Goal: Transaction & Acquisition: Obtain resource

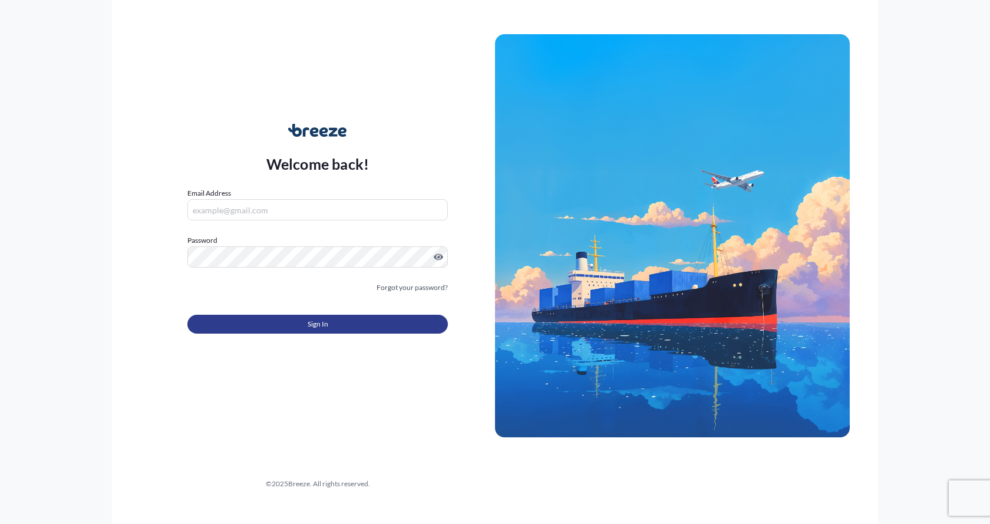
type input "[EMAIL_ADDRESS][DOMAIN_NAME]"
click at [247, 322] on button "Sign In" at bounding box center [317, 324] width 260 height 19
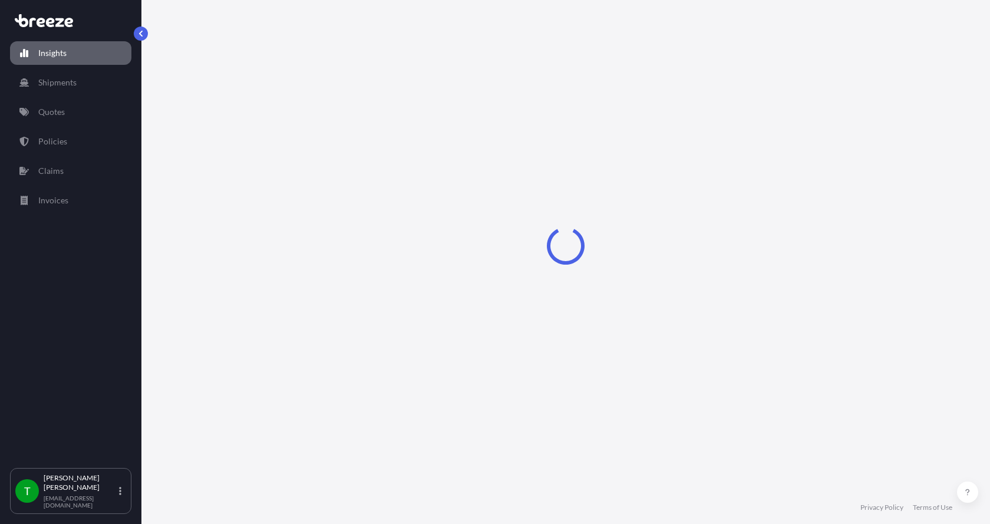
select select "2025"
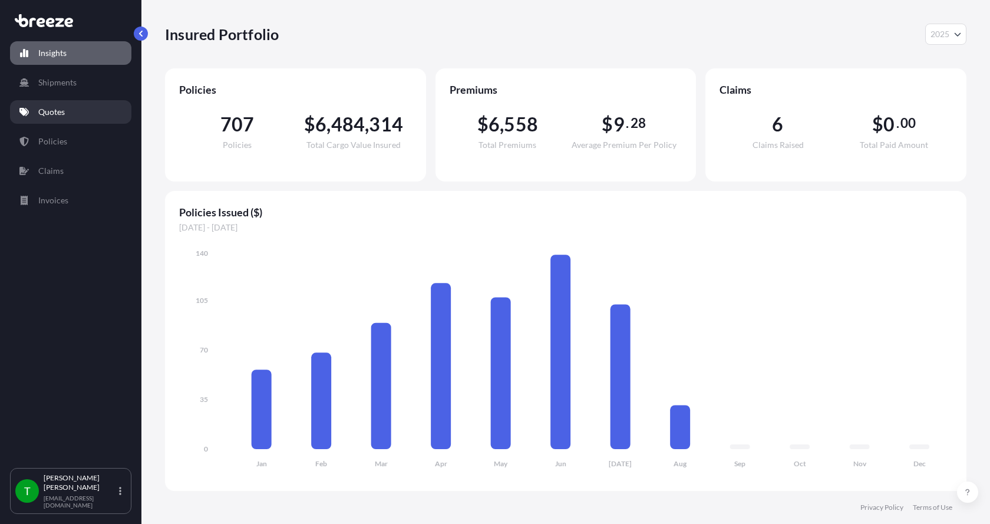
click at [39, 112] on p "Quotes" at bounding box center [51, 112] width 27 height 12
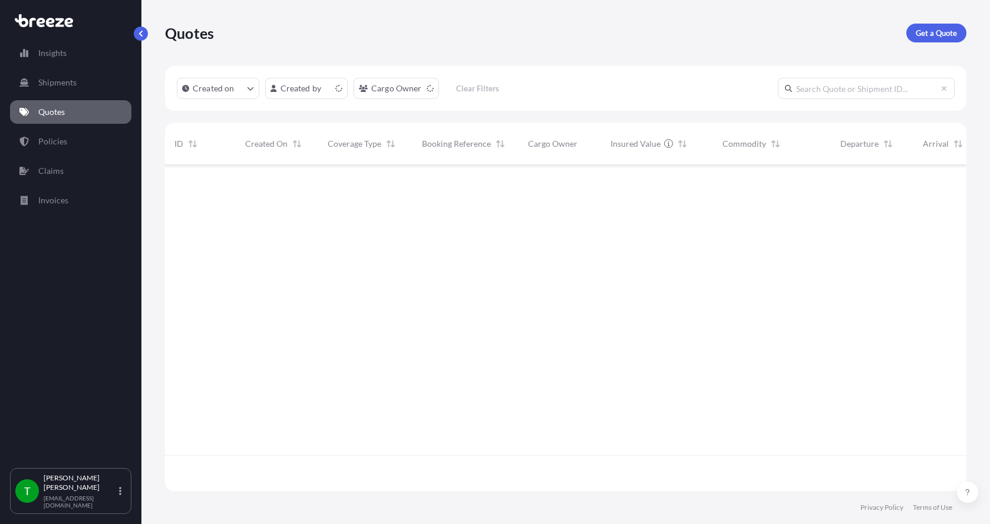
scroll to position [323, 793]
click at [945, 31] on p "Get a Quote" at bounding box center [936, 33] width 41 height 12
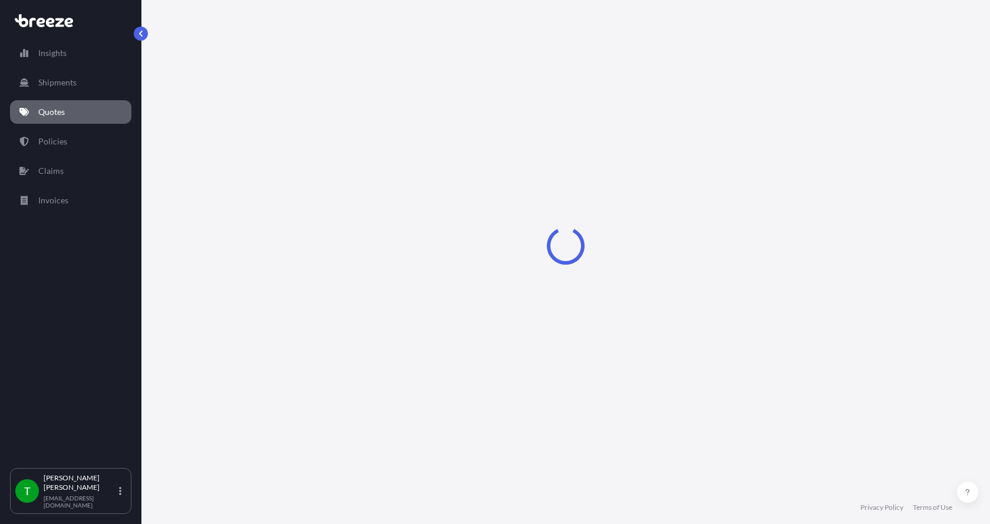
select select "Sea"
select select "1"
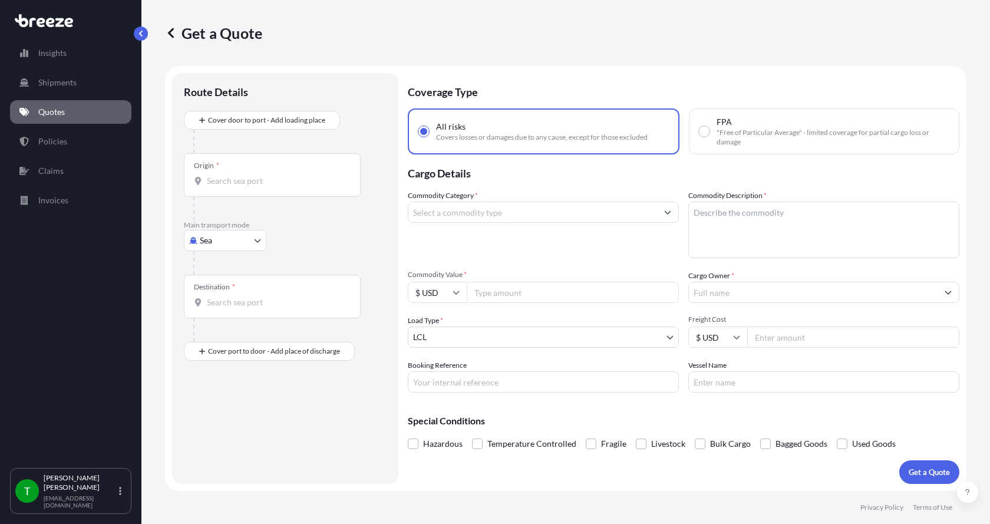
click at [199, 245] on body "Insights Shipments Quotes Policies Claims Invoices T [PERSON_NAME] [EMAIL_ADDRE…" at bounding box center [495, 262] width 990 height 524
click at [203, 311] on div "Road" at bounding box center [225, 313] width 73 height 21
select select "Road"
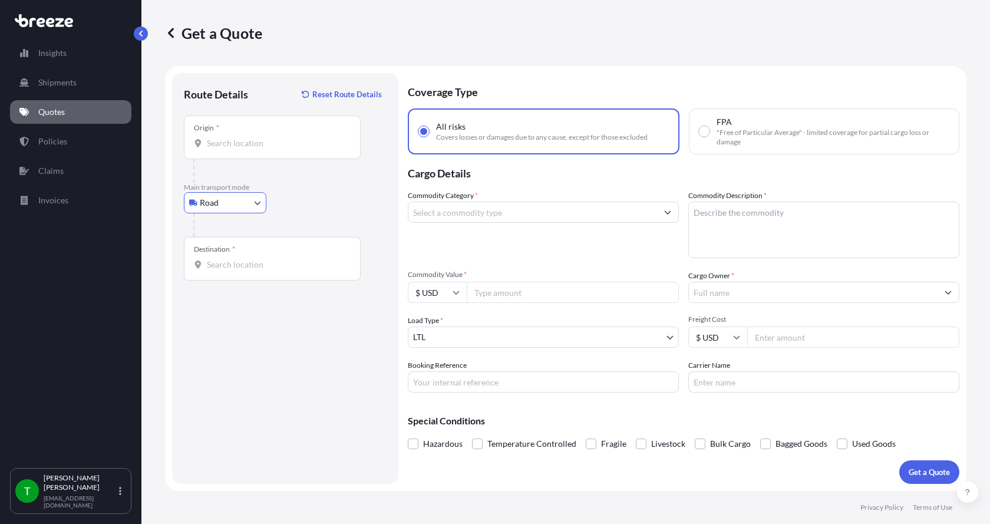
click at [229, 140] on input "Origin *" at bounding box center [276, 143] width 139 height 12
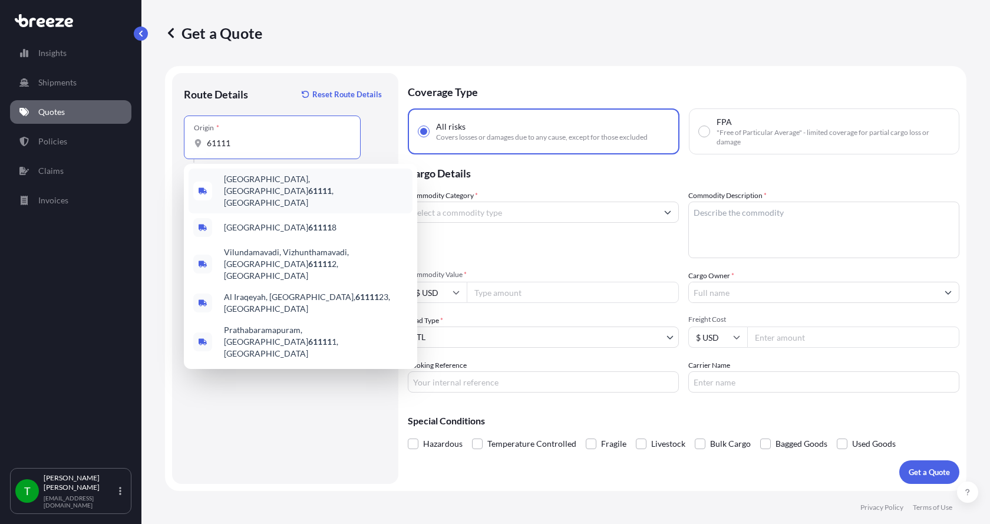
click at [250, 189] on div "[GEOGRAPHIC_DATA] , [GEOGRAPHIC_DATA]" at bounding box center [301, 191] width 224 height 45
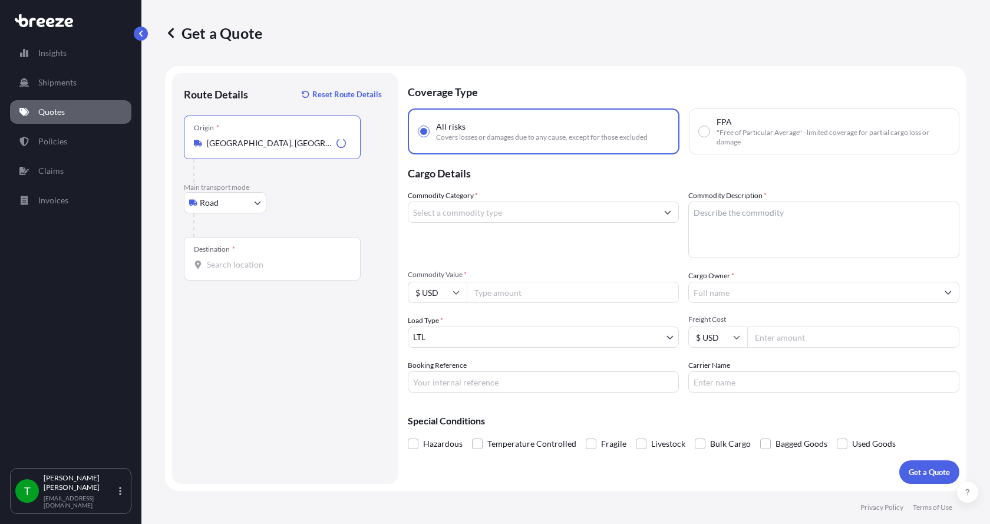
type input "[GEOGRAPHIC_DATA], [GEOGRAPHIC_DATA]"
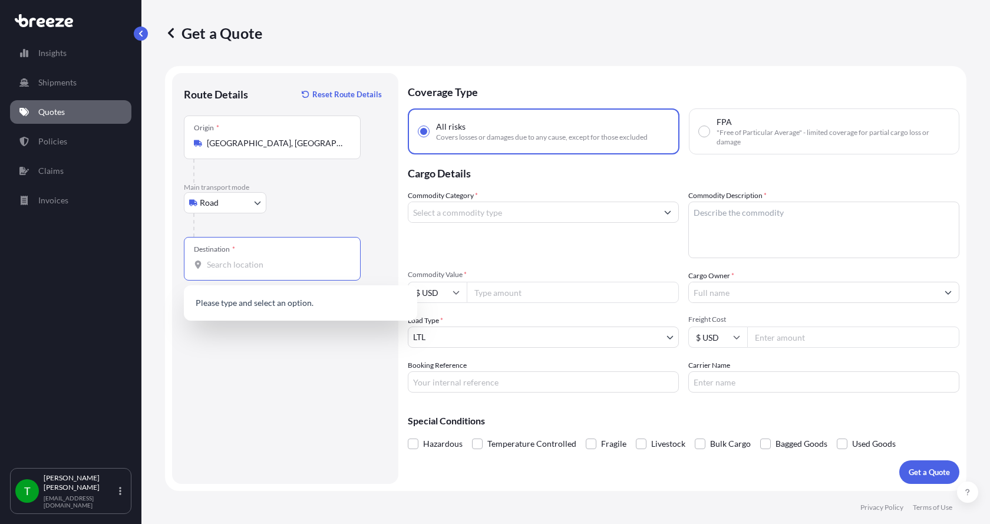
click at [214, 265] on input "Destination *" at bounding box center [276, 265] width 139 height 12
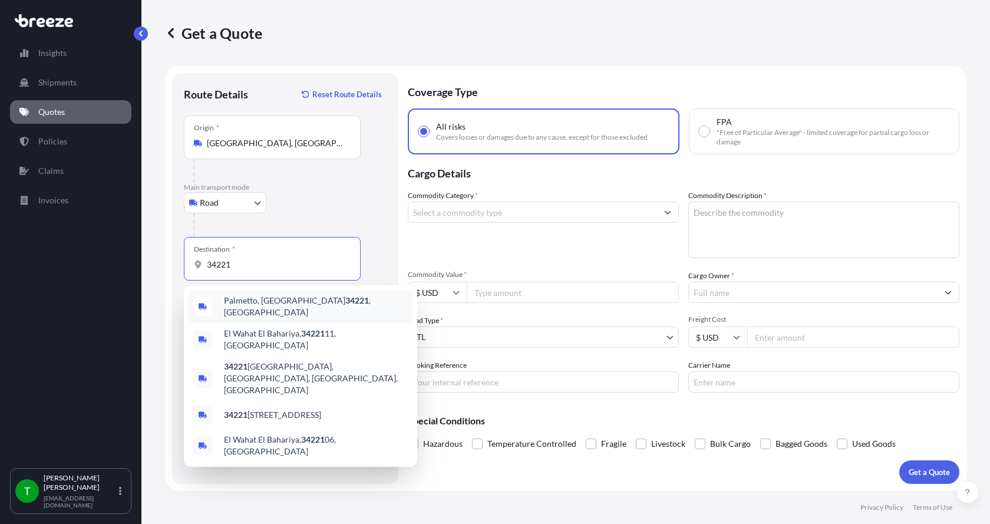
click at [237, 306] on span "[GEOGRAPHIC_DATA] , [GEOGRAPHIC_DATA]" at bounding box center [316, 307] width 184 height 24
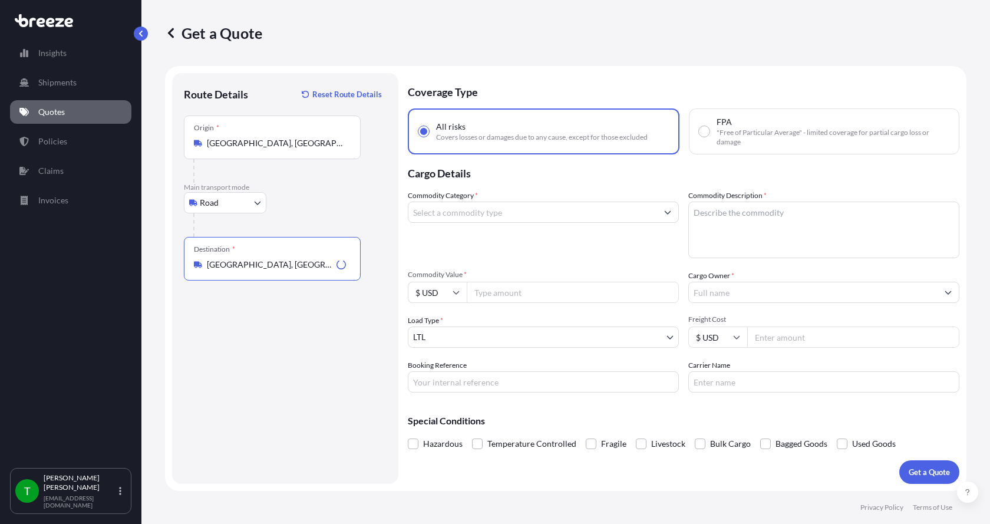
type input "[GEOGRAPHIC_DATA], [GEOGRAPHIC_DATA]"
click at [467, 206] on input "Commodity Category *" at bounding box center [532, 212] width 249 height 21
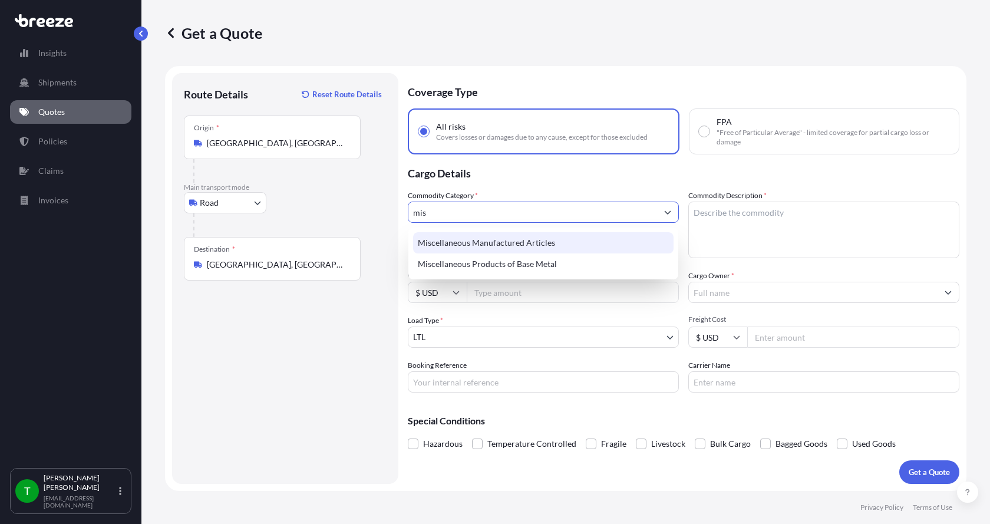
click at [468, 239] on div "Miscellaneous Manufactured Articles" at bounding box center [543, 242] width 260 height 21
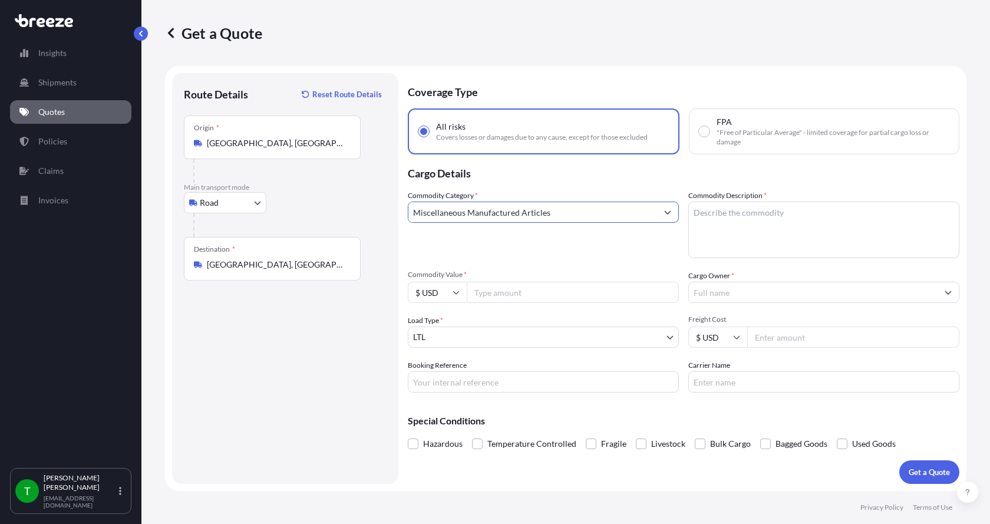
type input "Miscellaneous Manufactured Articles"
click at [744, 220] on textarea "Commodity Description *" at bounding box center [823, 230] width 271 height 57
type textarea "Gearbox Assy"
click at [501, 295] on input "Commodity Value *" at bounding box center [573, 292] width 212 height 21
click at [508, 296] on input "Commodity Value *" at bounding box center [573, 292] width 212 height 21
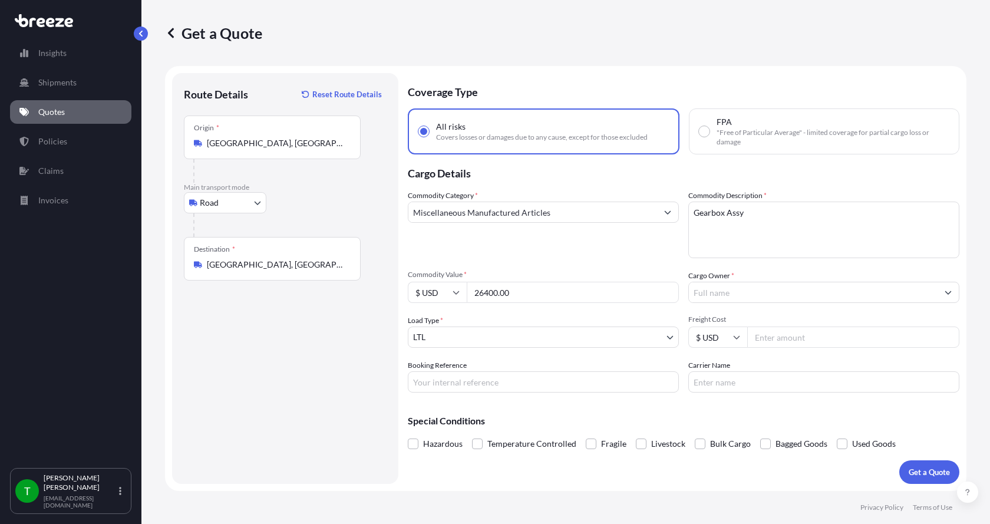
type input "26400.00"
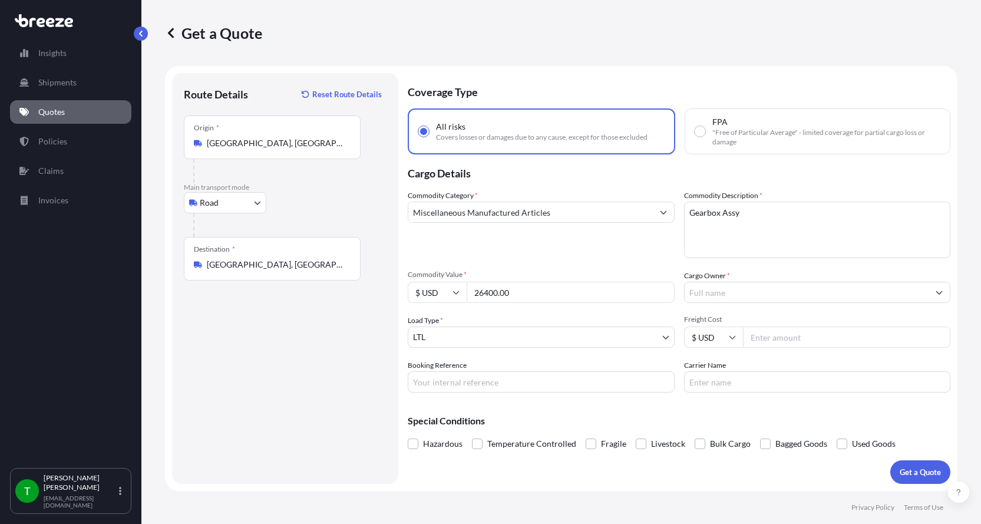
click at [735, 286] on input "Cargo Owner *" at bounding box center [807, 292] width 245 height 21
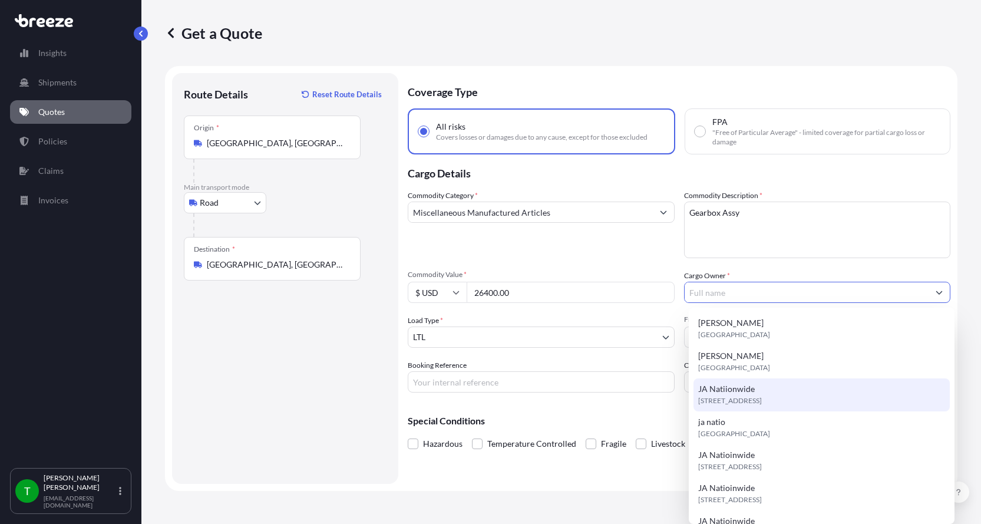
click at [737, 385] on span "JA Natiionwide" at bounding box center [726, 389] width 57 height 12
type input "JA Natiionwide"
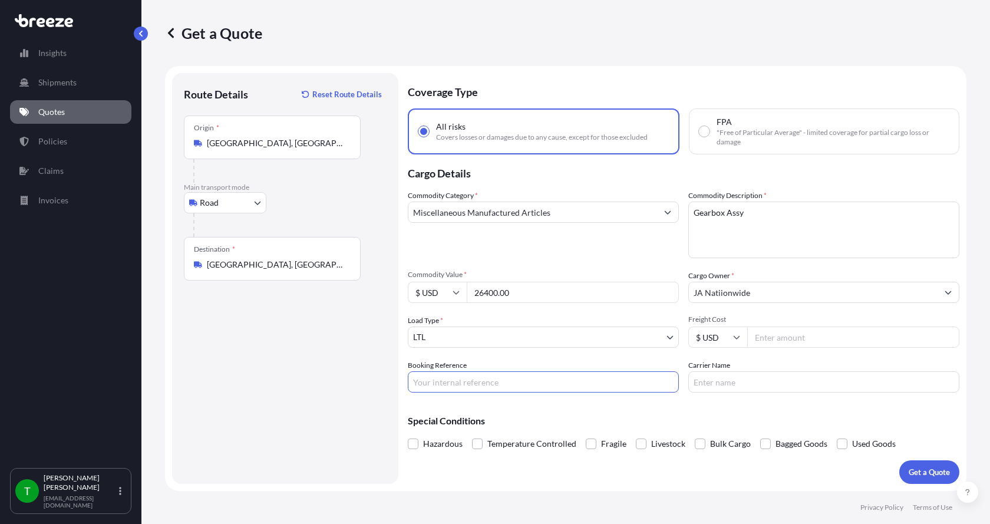
click at [494, 381] on input "Booking Reference" at bounding box center [543, 381] width 271 height 21
type input "347630"
click at [805, 335] on input "Freight Cost" at bounding box center [853, 336] width 212 height 21
type input "385.00"
click at [771, 382] on input "Carrier Name" at bounding box center [823, 381] width 271 height 21
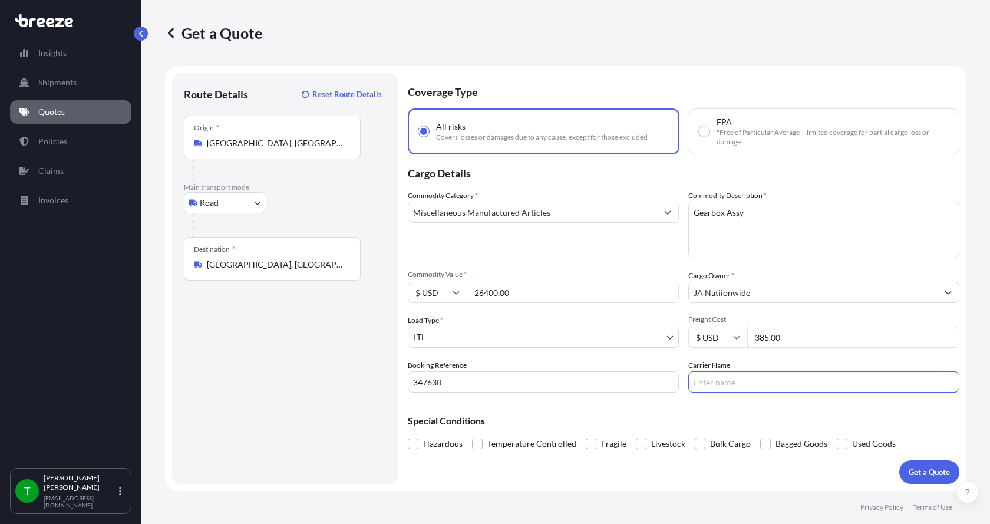
type input "AAA [PERSON_NAME]"
click at [930, 473] on p "Get a Quote" at bounding box center [929, 472] width 41 height 12
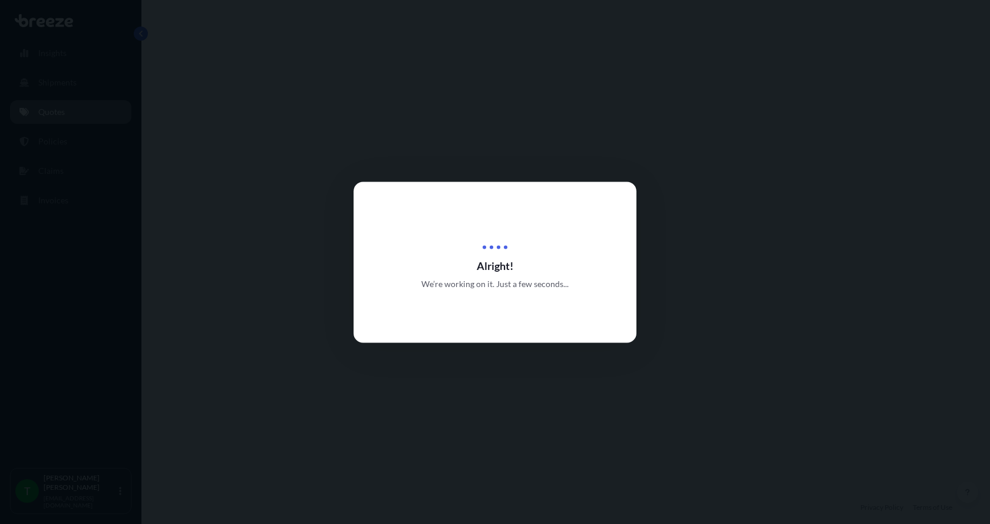
select select "Road"
select select "1"
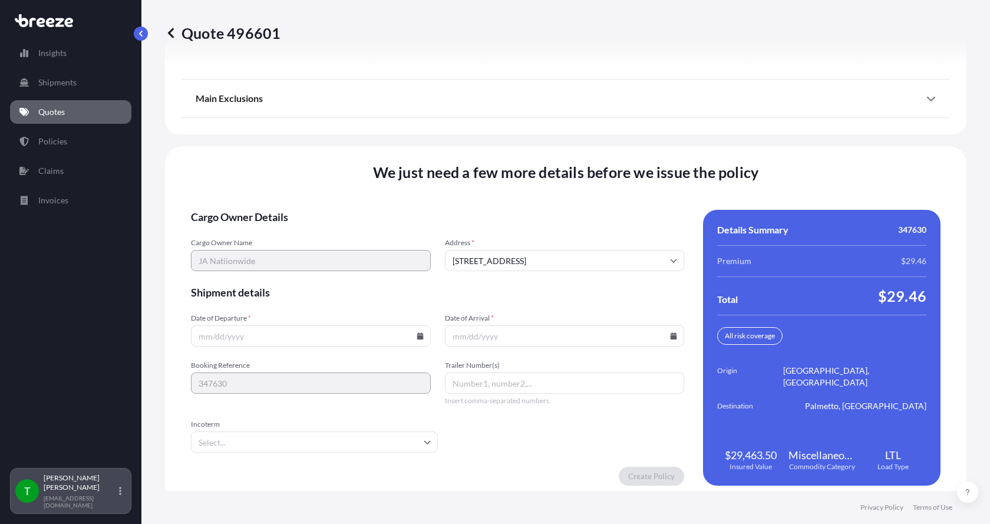
scroll to position [1550, 0]
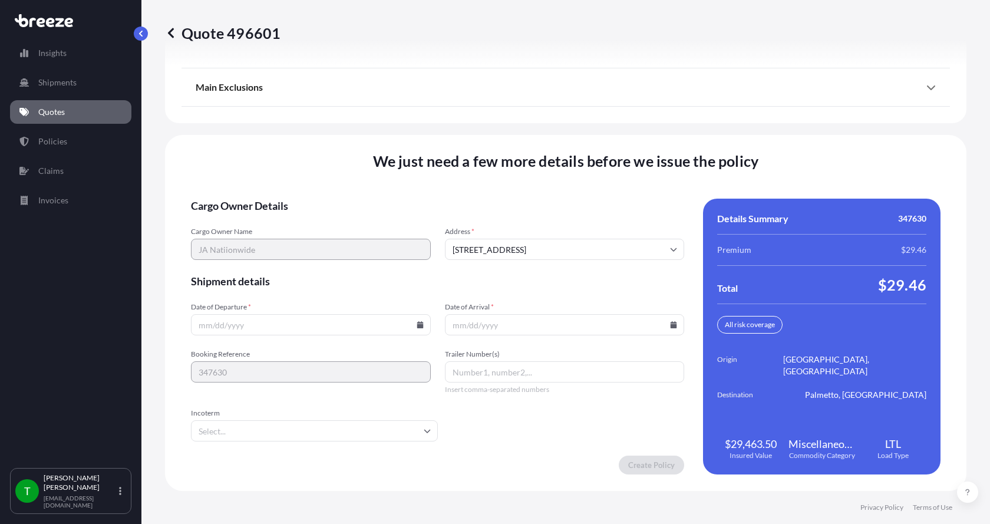
click at [418, 324] on icon at bounding box center [420, 324] width 6 height 7
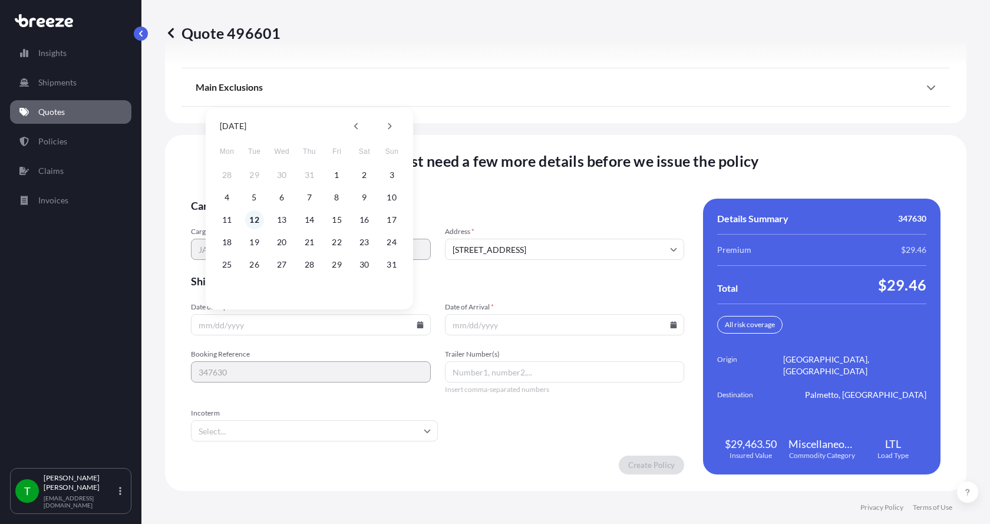
click at [256, 218] on button "12" at bounding box center [254, 219] width 19 height 19
type input "[DATE]"
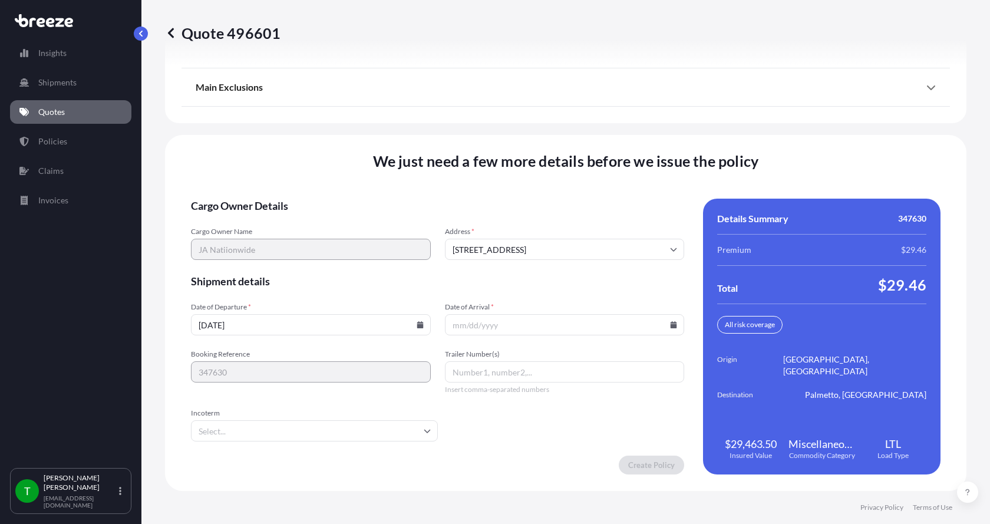
click at [671, 322] on icon at bounding box center [674, 324] width 6 height 7
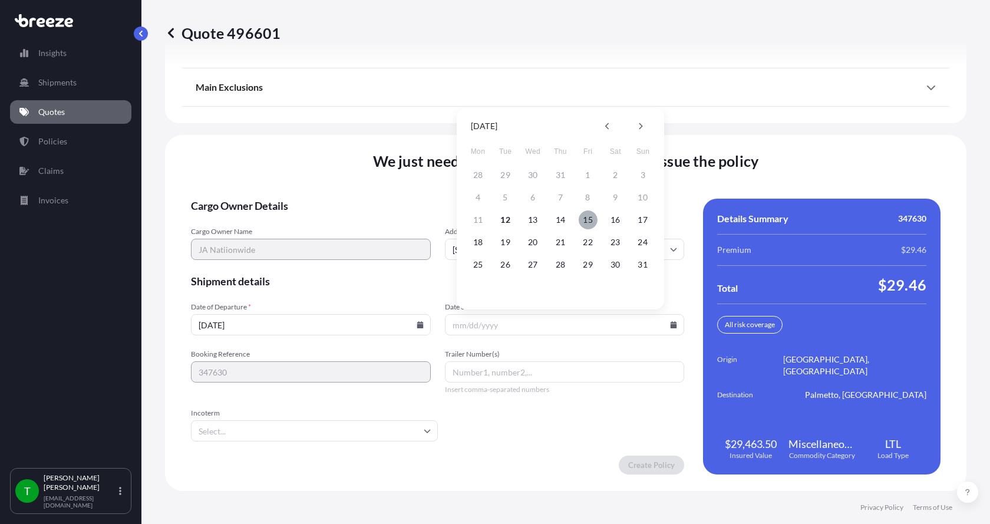
click at [586, 221] on button "15" at bounding box center [588, 219] width 19 height 19
type input "[DATE]"
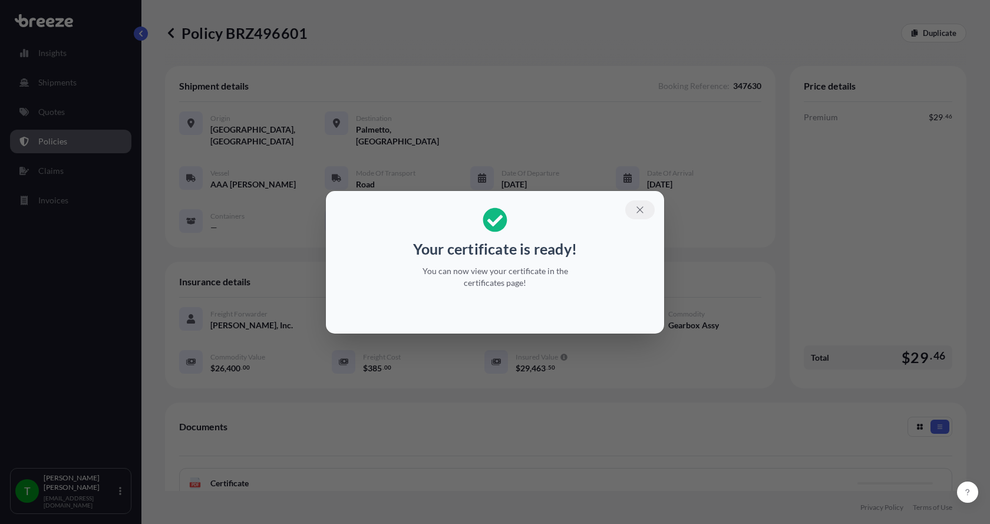
click at [643, 206] on icon "button" at bounding box center [640, 209] width 11 height 11
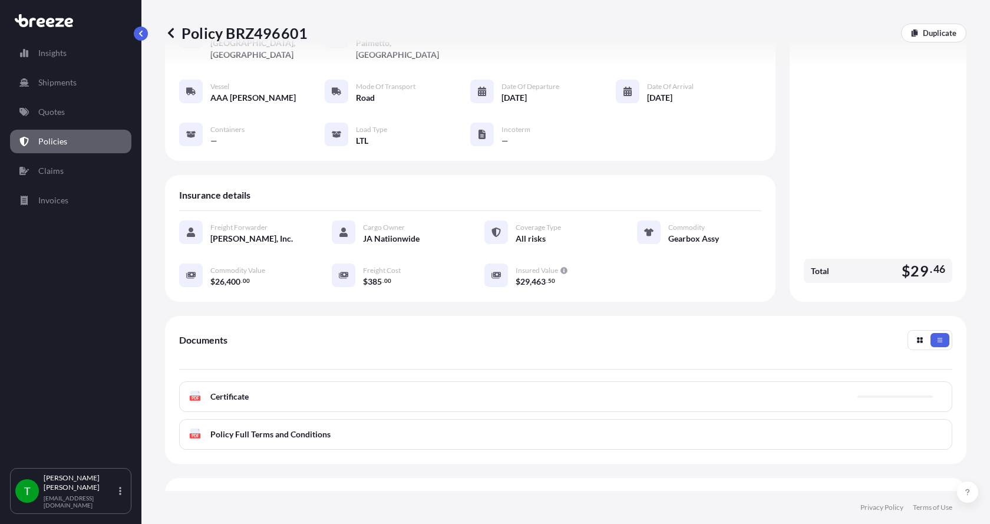
scroll to position [118, 0]
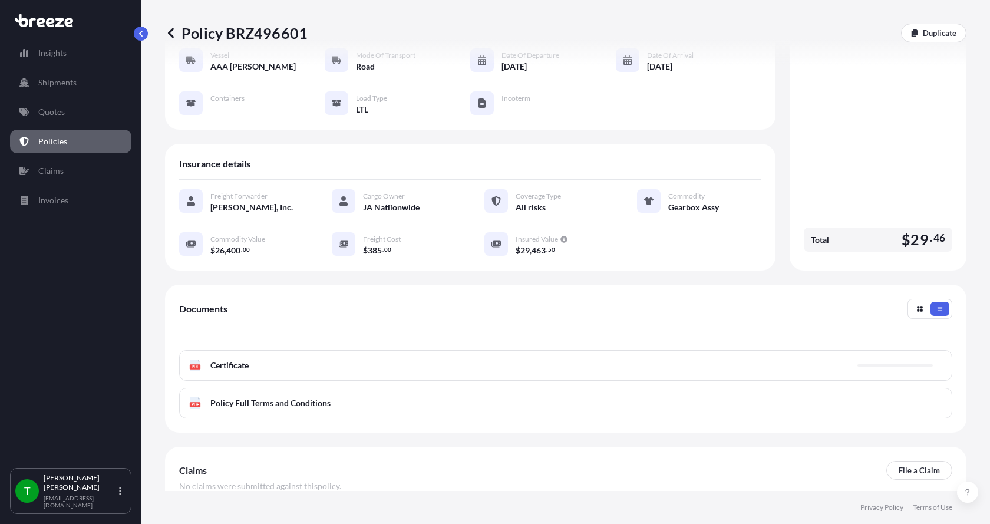
click at [197, 365] on text "PDF" at bounding box center [195, 367] width 8 height 4
click at [195, 365] on text "PDF" at bounding box center [195, 367] width 8 height 4
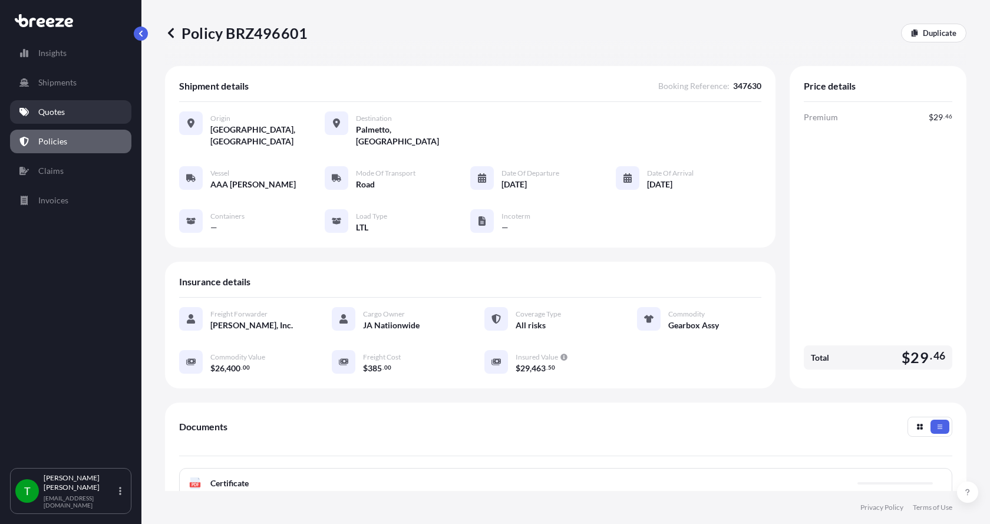
click at [62, 111] on p "Quotes" at bounding box center [51, 112] width 27 height 12
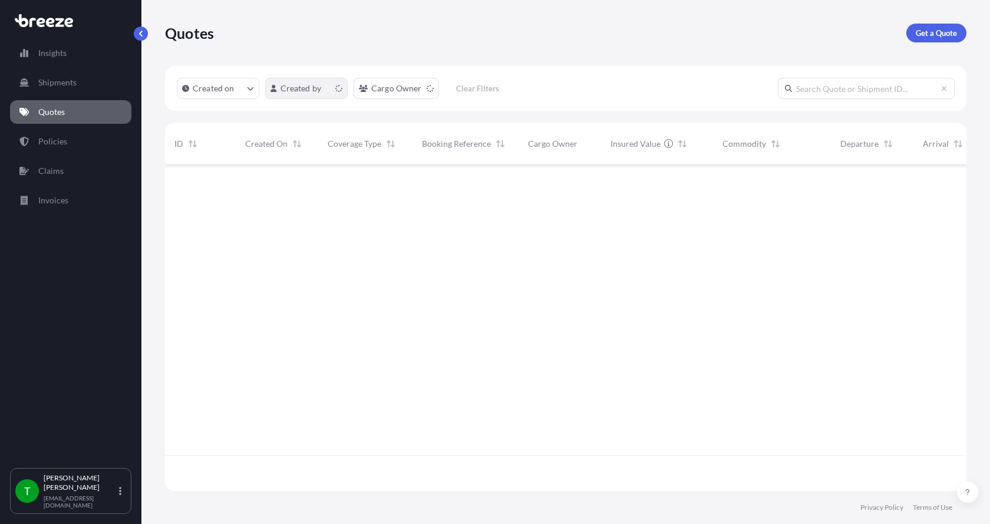
scroll to position [323, 793]
click at [937, 34] on p "Get a Quote" at bounding box center [936, 33] width 41 height 12
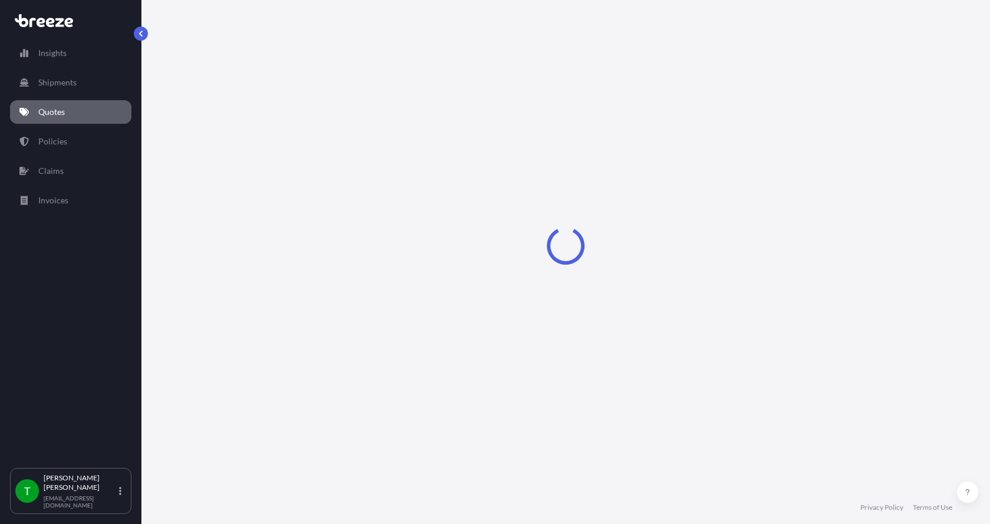
select select "Sea"
select select "1"
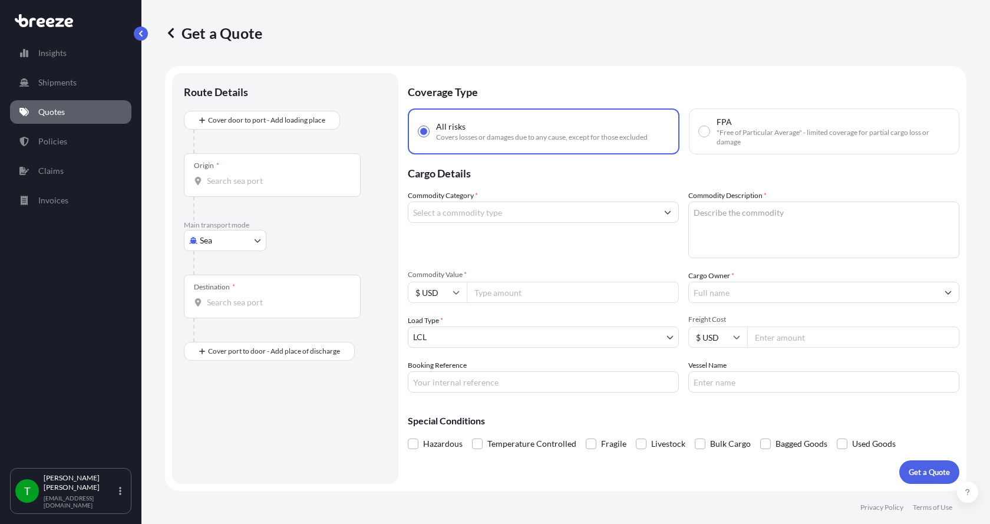
click at [211, 246] on body "Insights Shipments Quotes Policies Claims Invoices T [PERSON_NAME] [EMAIL_ADDRE…" at bounding box center [495, 262] width 990 height 524
click at [219, 318] on span "Road" at bounding box center [215, 314] width 19 height 12
select select "Road"
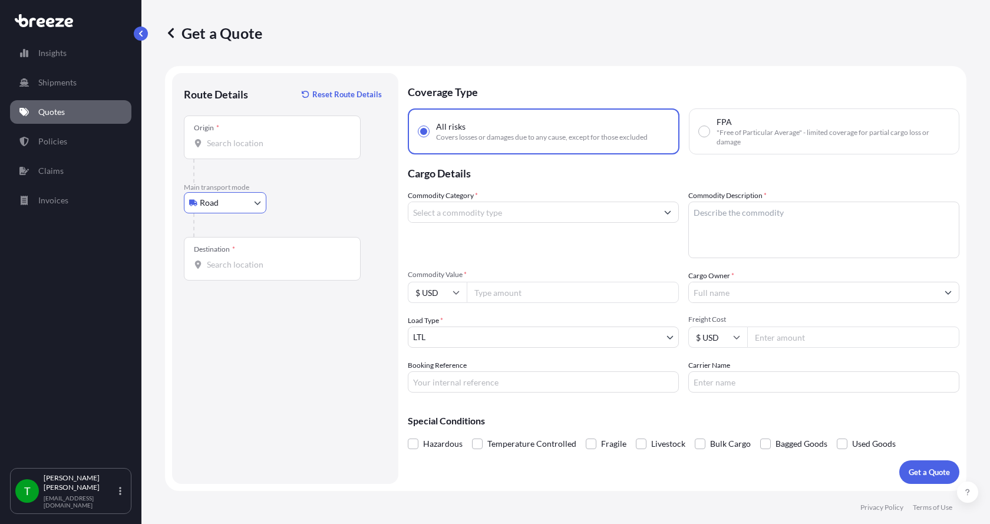
click at [207, 138] on div at bounding box center [272, 143] width 157 height 12
click at [207, 138] on input "Origin *" at bounding box center [276, 143] width 139 height 12
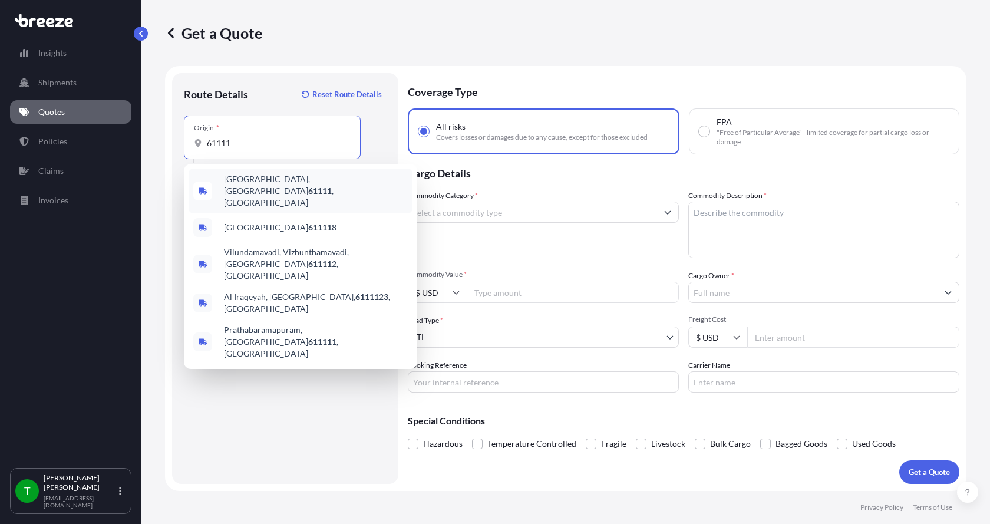
click at [235, 178] on span "[GEOGRAPHIC_DATA] , [GEOGRAPHIC_DATA]" at bounding box center [316, 190] width 184 height 35
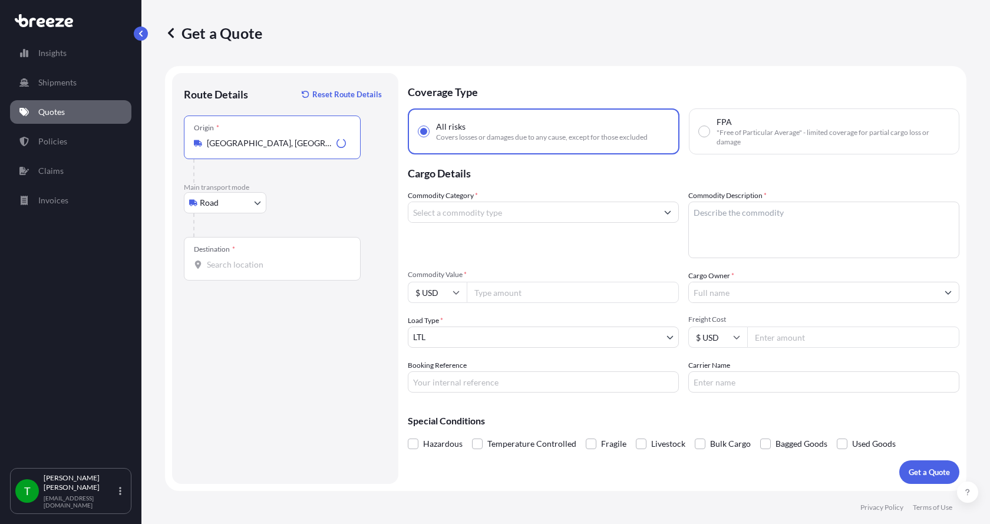
type input "[GEOGRAPHIC_DATA], [GEOGRAPHIC_DATA]"
click at [220, 266] on input "Destination *" at bounding box center [276, 265] width 139 height 12
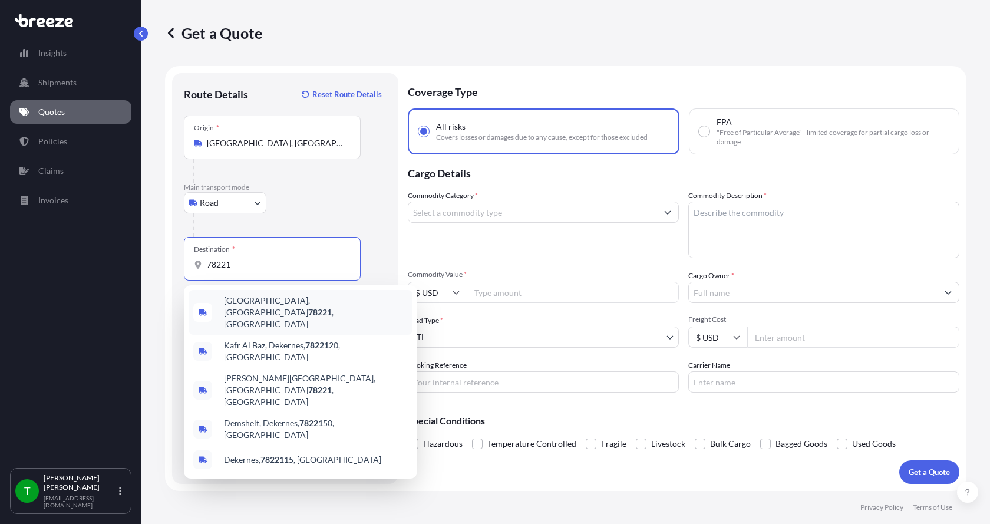
click at [238, 303] on span "[GEOGRAPHIC_DATA] , [GEOGRAPHIC_DATA]" at bounding box center [316, 312] width 184 height 35
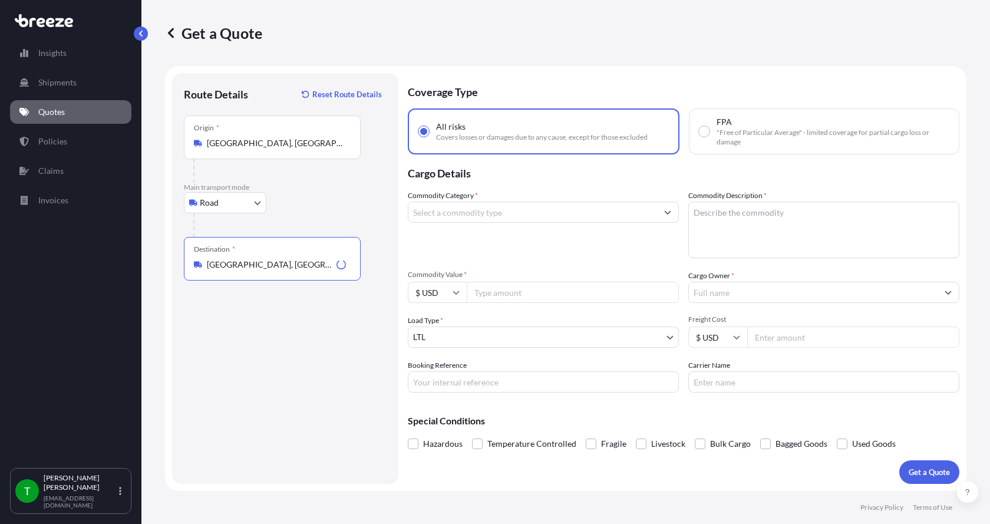
type input "[GEOGRAPHIC_DATA], [GEOGRAPHIC_DATA]"
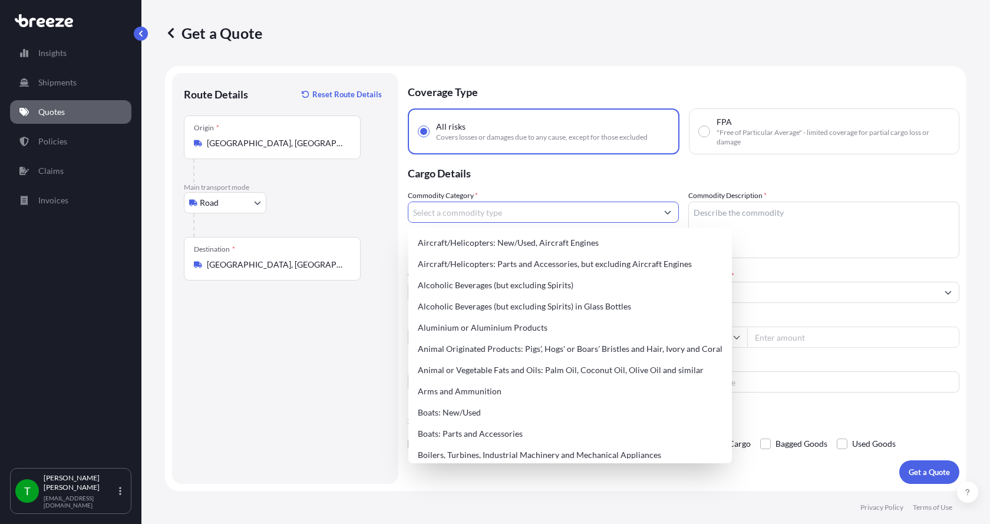
click at [514, 215] on input "Commodity Category *" at bounding box center [532, 212] width 249 height 21
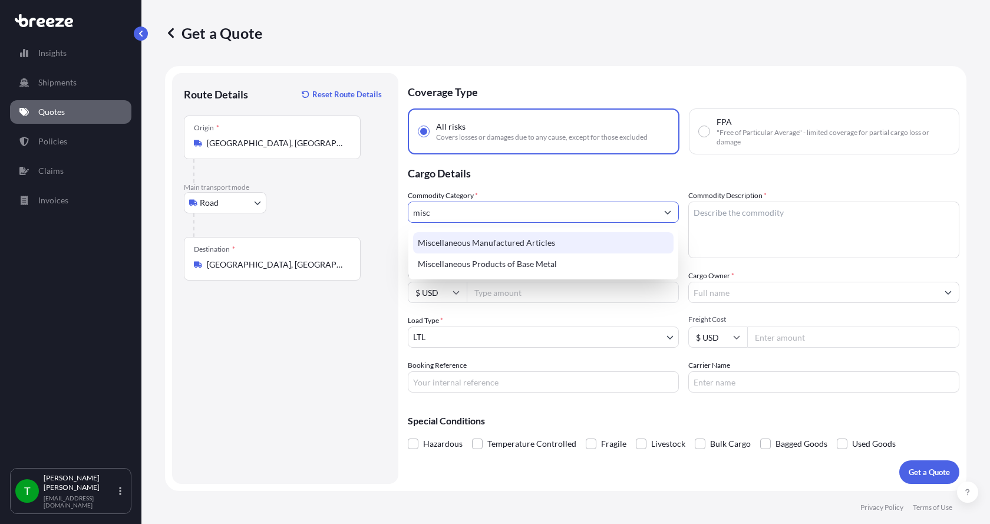
click at [490, 249] on div "Miscellaneous Manufactured Articles" at bounding box center [543, 242] width 260 height 21
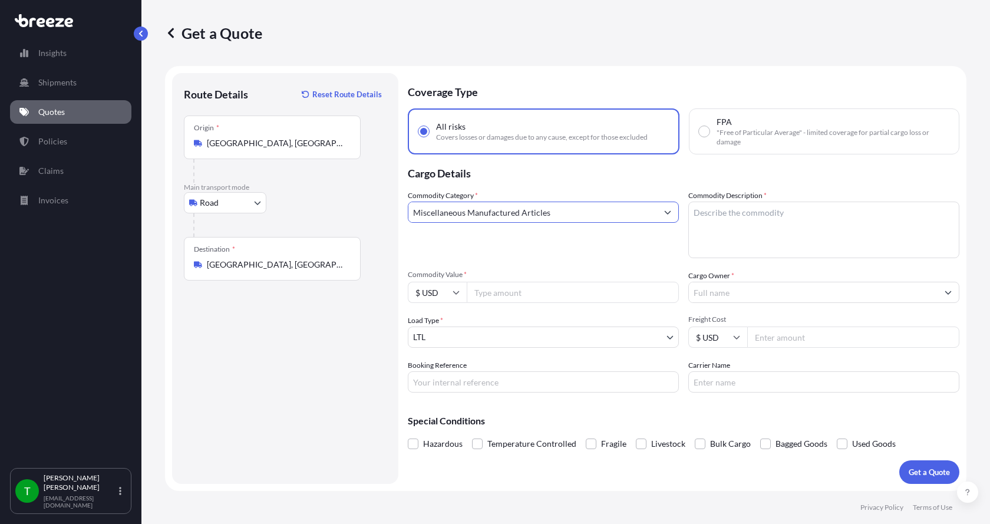
type input "Miscellaneous Manufactured Articles"
click at [790, 210] on textarea "Commodity Description *" at bounding box center [823, 230] width 271 height 57
type textarea "Sprocket w/Bone and Keyway"
click at [561, 298] on input "Commodity Value *" at bounding box center [573, 292] width 212 height 21
click at [502, 291] on input "Commodity Value *" at bounding box center [573, 292] width 212 height 21
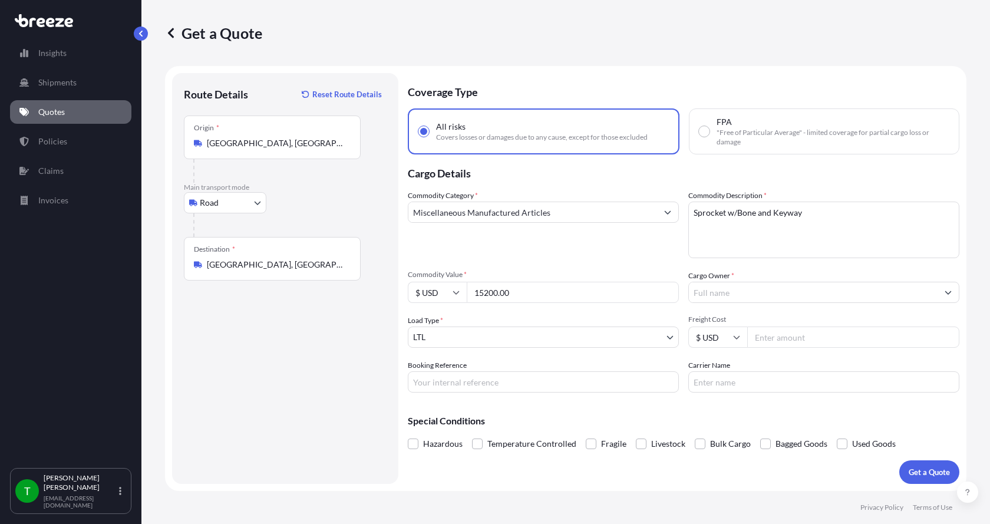
type input "15200.00"
click at [722, 286] on input "Cargo Owner *" at bounding box center [813, 292] width 249 height 21
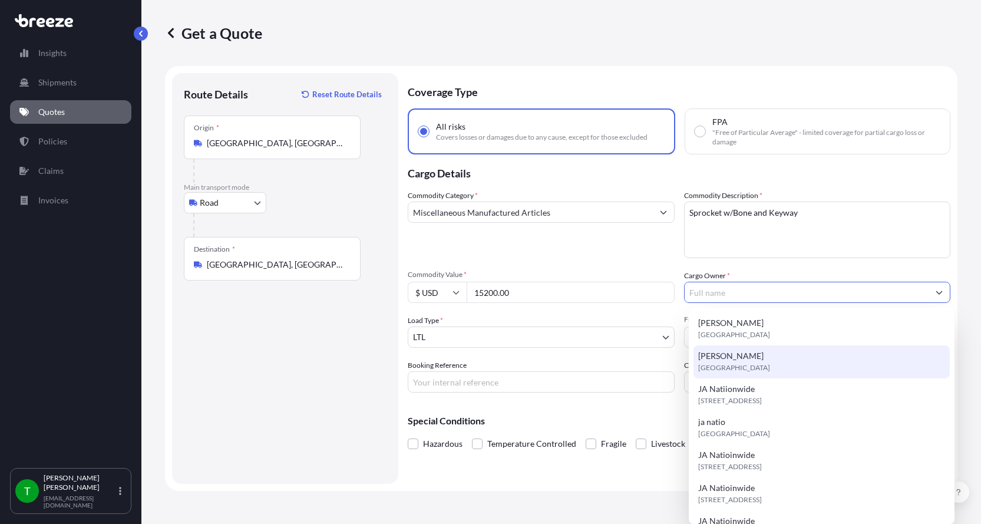
click at [736, 377] on div "[PERSON_NAME] [GEOGRAPHIC_DATA]" at bounding box center [822, 361] width 256 height 33
type input "[PERSON_NAME]"
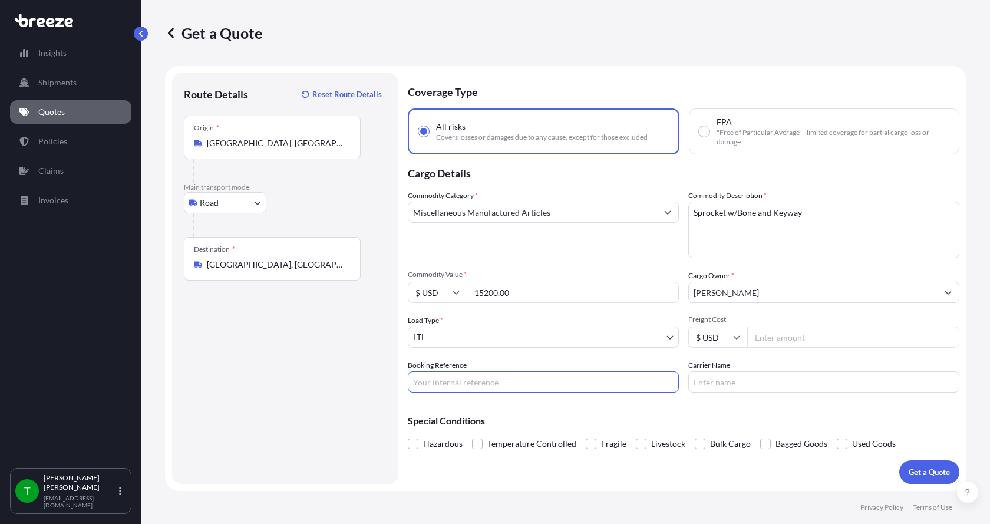
click at [507, 380] on input "Booking Reference" at bounding box center [543, 381] width 271 height 21
type input "347633"
click at [797, 338] on input "Freight Cost" at bounding box center [853, 336] width 212 height 21
type input "270.00"
click at [751, 377] on input "Carrier Name" at bounding box center [823, 381] width 271 height 21
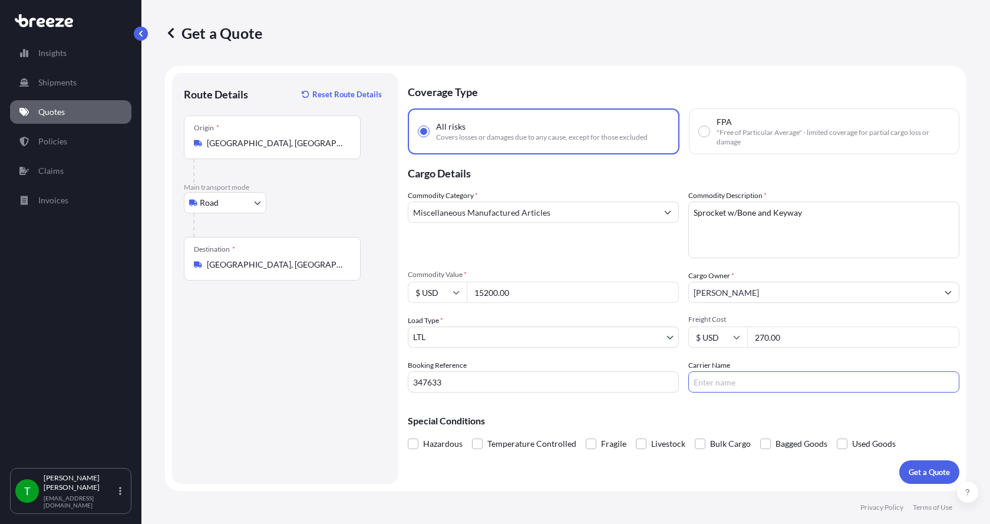
type input "AAA [PERSON_NAME]"
click at [942, 469] on p "Get a Quote" at bounding box center [929, 472] width 41 height 12
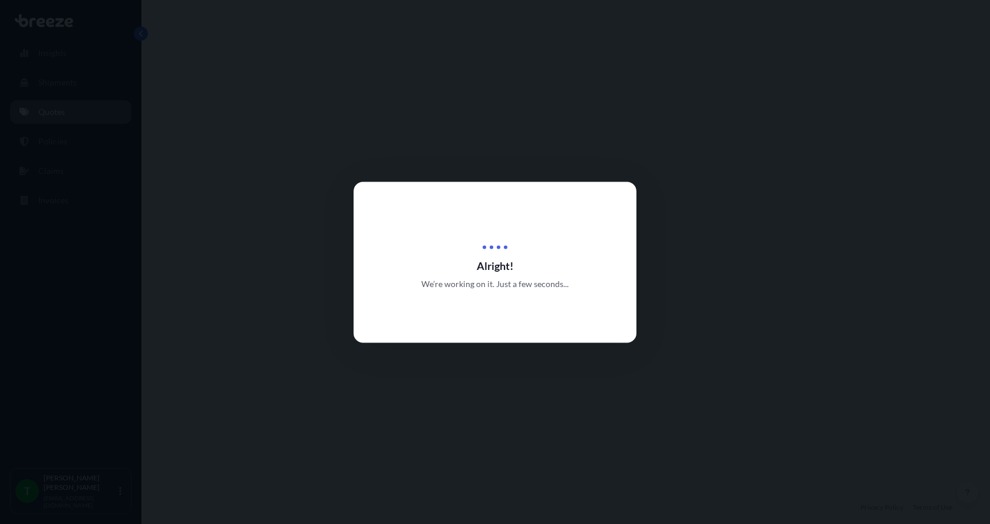
select select "Road"
select select "1"
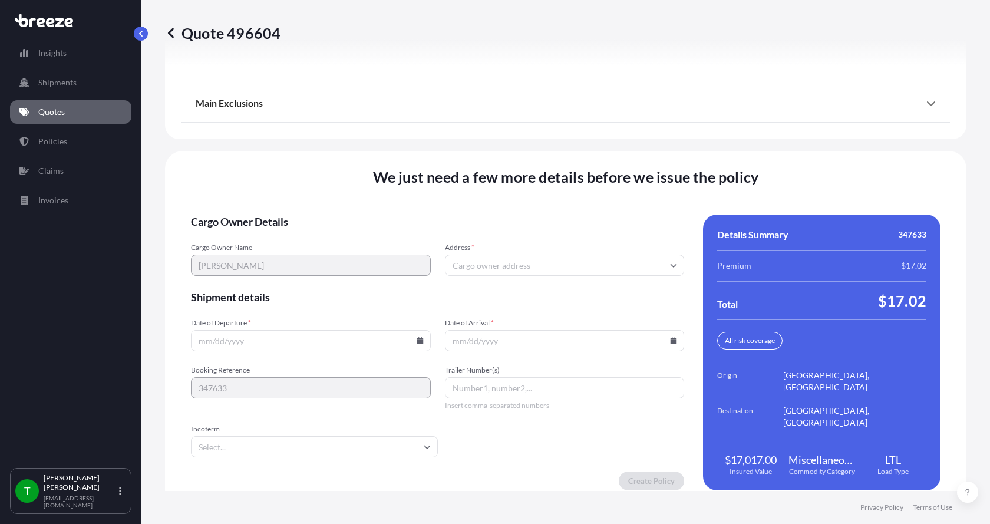
scroll to position [1550, 0]
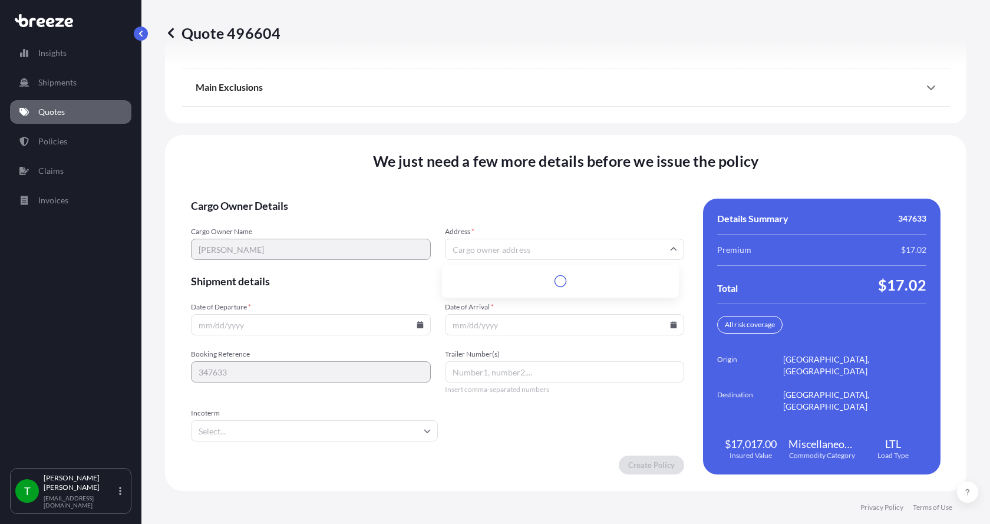
click at [492, 250] on input "Address *" at bounding box center [565, 249] width 240 height 21
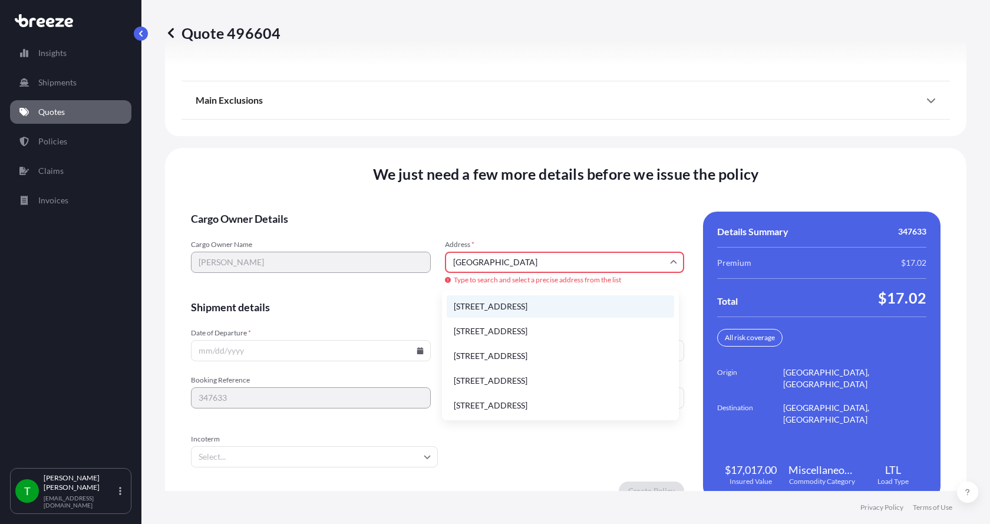
click at [523, 300] on li "[STREET_ADDRESS]" at bounding box center [560, 306] width 227 height 22
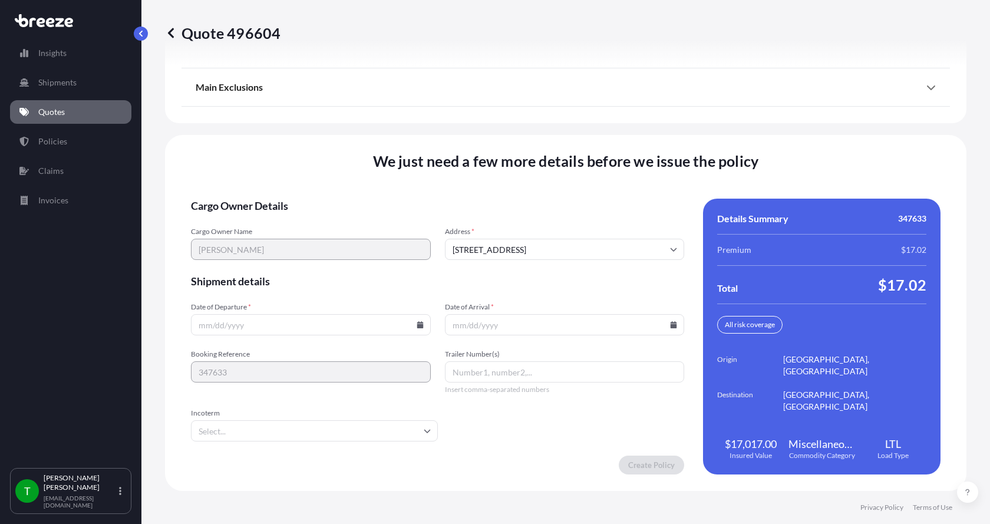
type input "[STREET_ADDRESS]"
click at [417, 327] on icon at bounding box center [420, 324] width 6 height 7
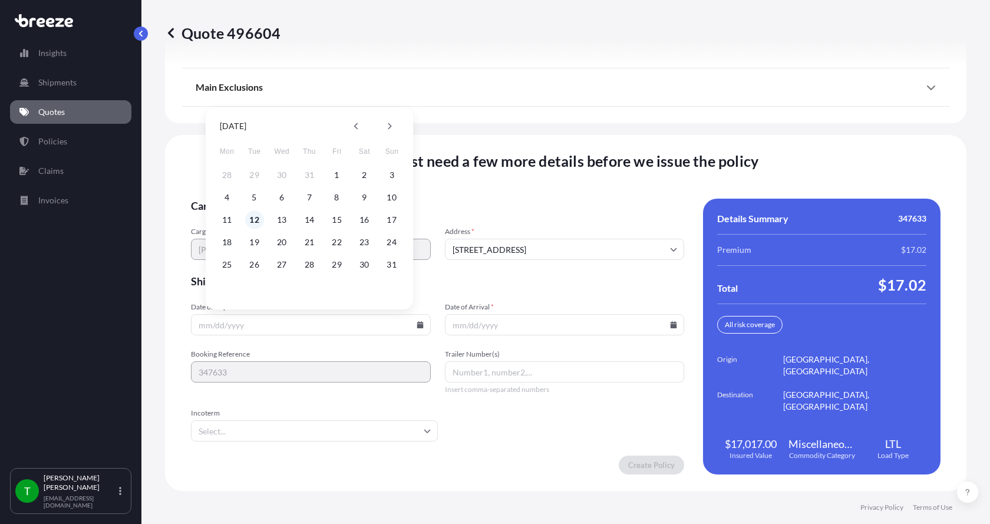
click at [254, 222] on button "12" at bounding box center [254, 219] width 19 height 19
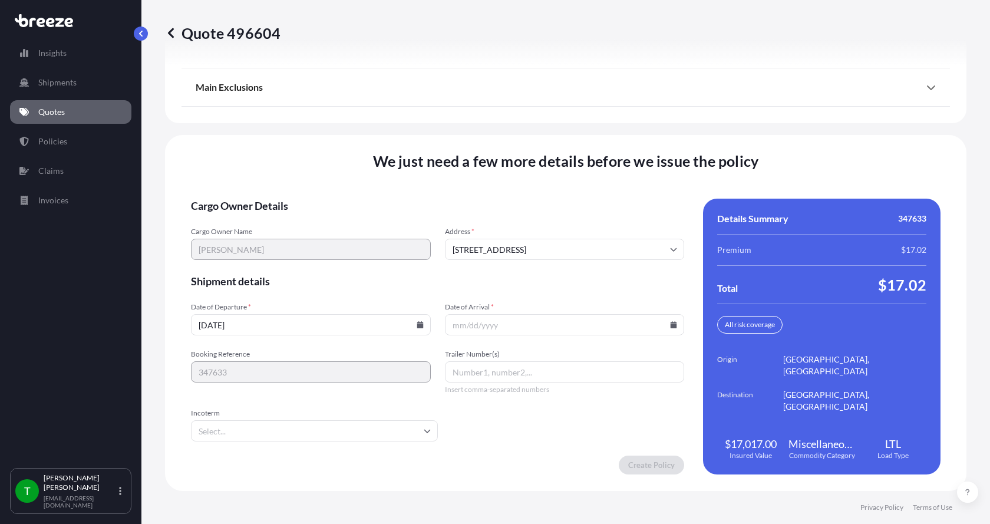
type input "[DATE]"
click at [261, 254] on button "12" at bounding box center [268, 259] width 14 height 11
click at [671, 322] on icon at bounding box center [674, 324] width 6 height 7
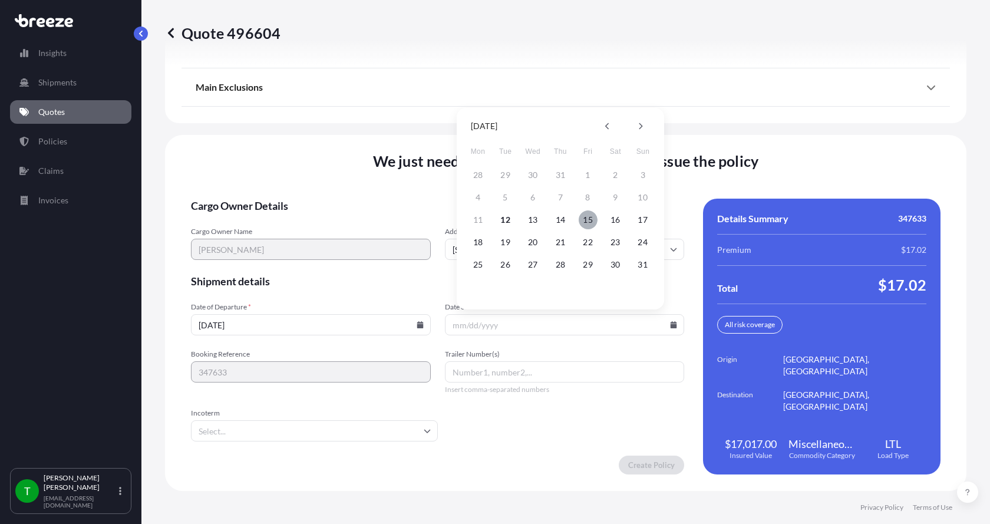
click at [589, 218] on button "15" at bounding box center [588, 219] width 19 height 19
type input "[DATE]"
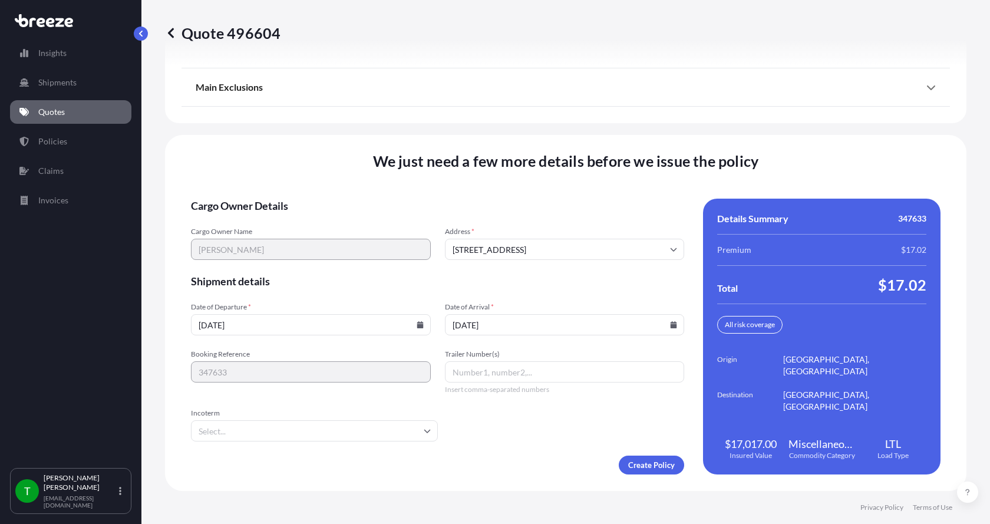
click at [588, 254] on button "15" at bounding box center [581, 259] width 14 height 11
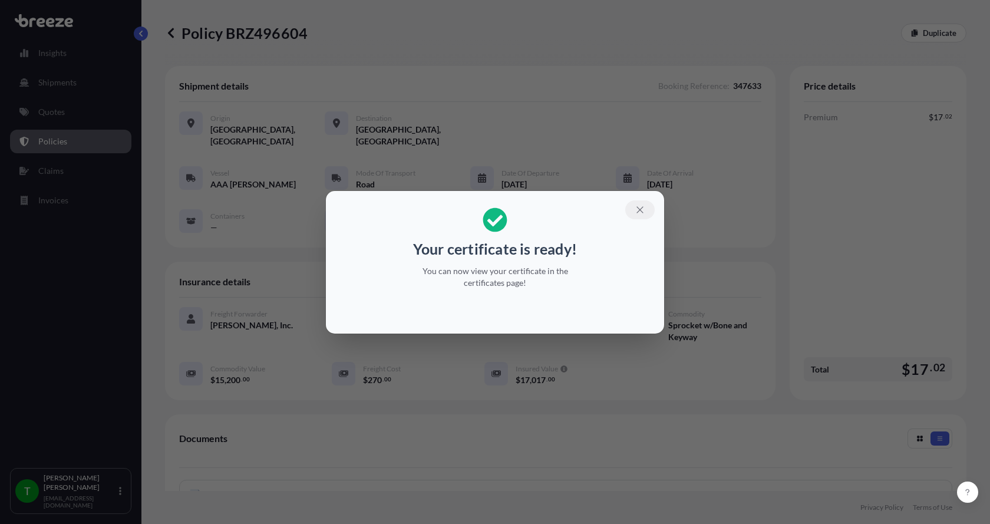
click at [640, 204] on icon "button" at bounding box center [640, 209] width 11 height 11
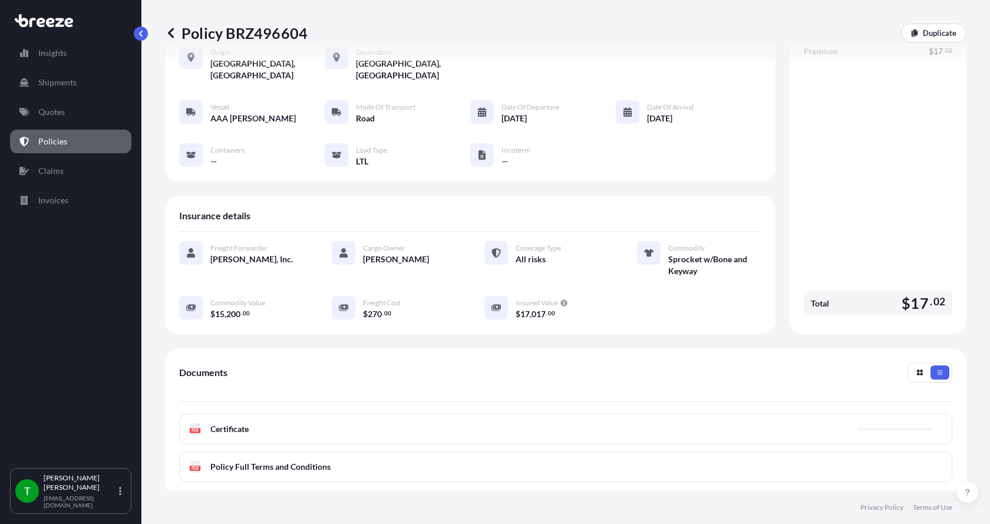
scroll to position [177, 0]
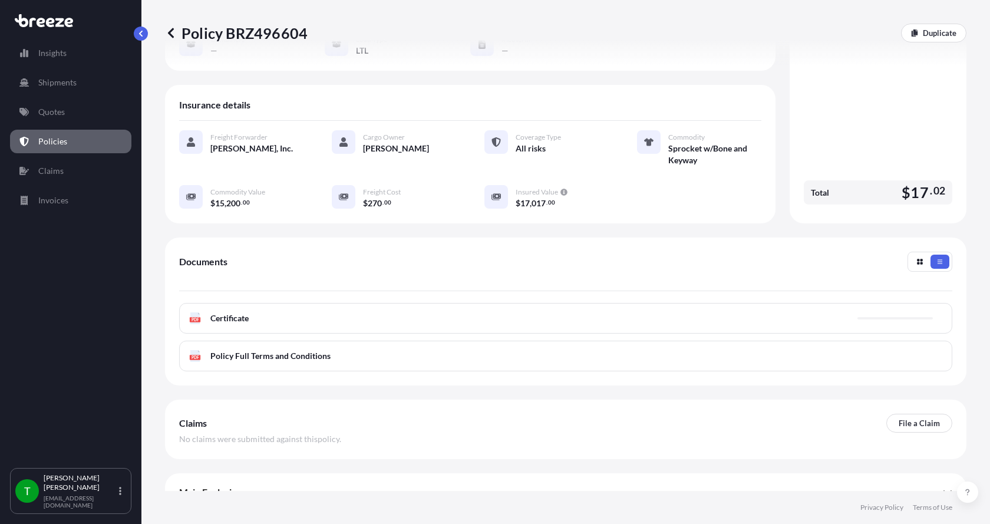
click at [200, 317] on rect at bounding box center [195, 319] width 11 height 5
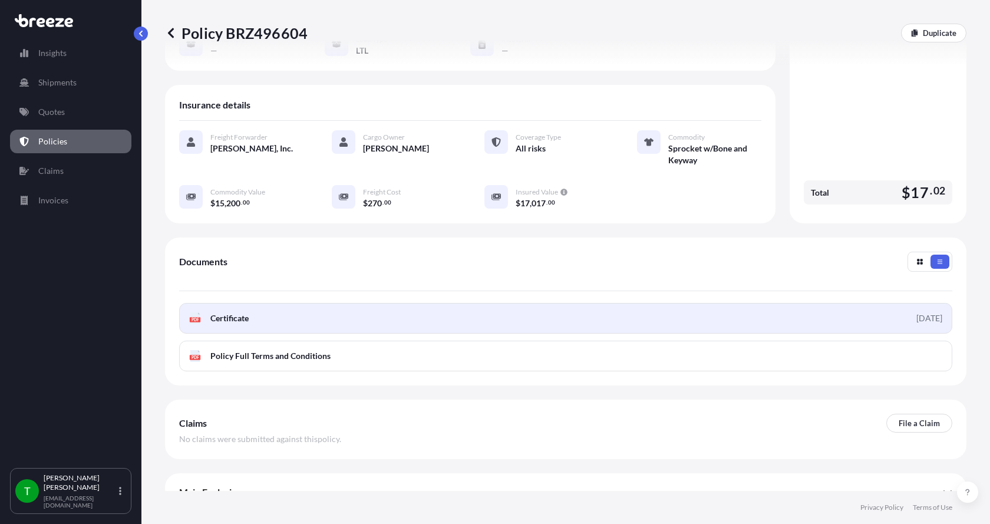
click at [200, 317] on rect at bounding box center [195, 319] width 11 height 5
